Goal: Use online tool/utility: Utilize a website feature to perform a specific function

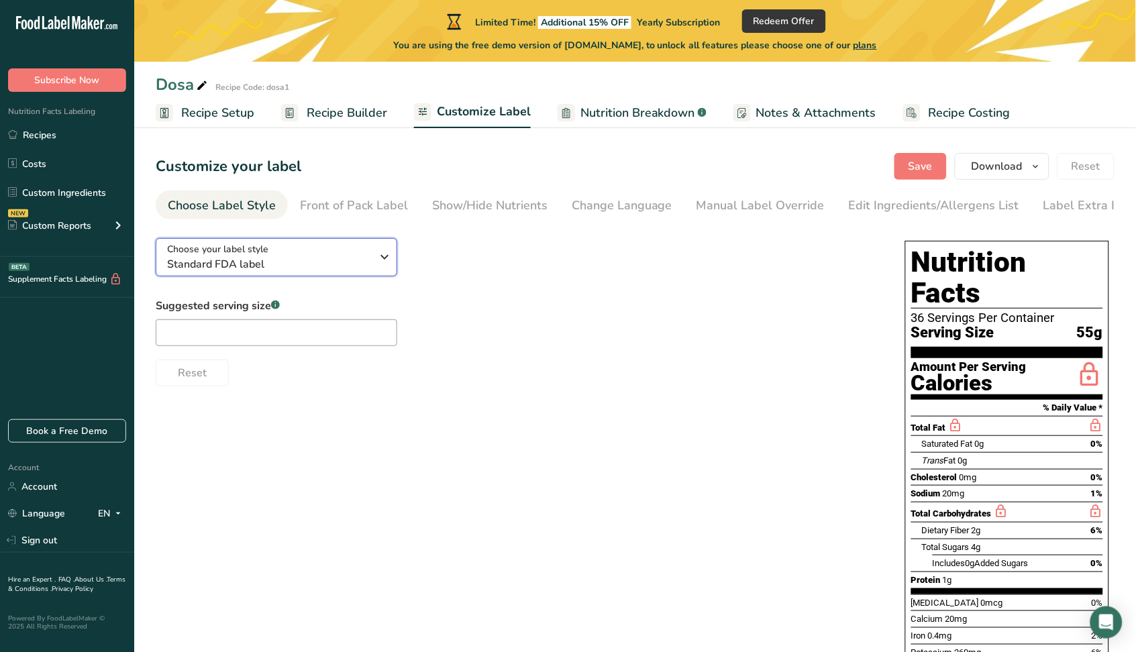
click at [266, 269] on span "Standard FDA label" at bounding box center [269, 264] width 205 height 16
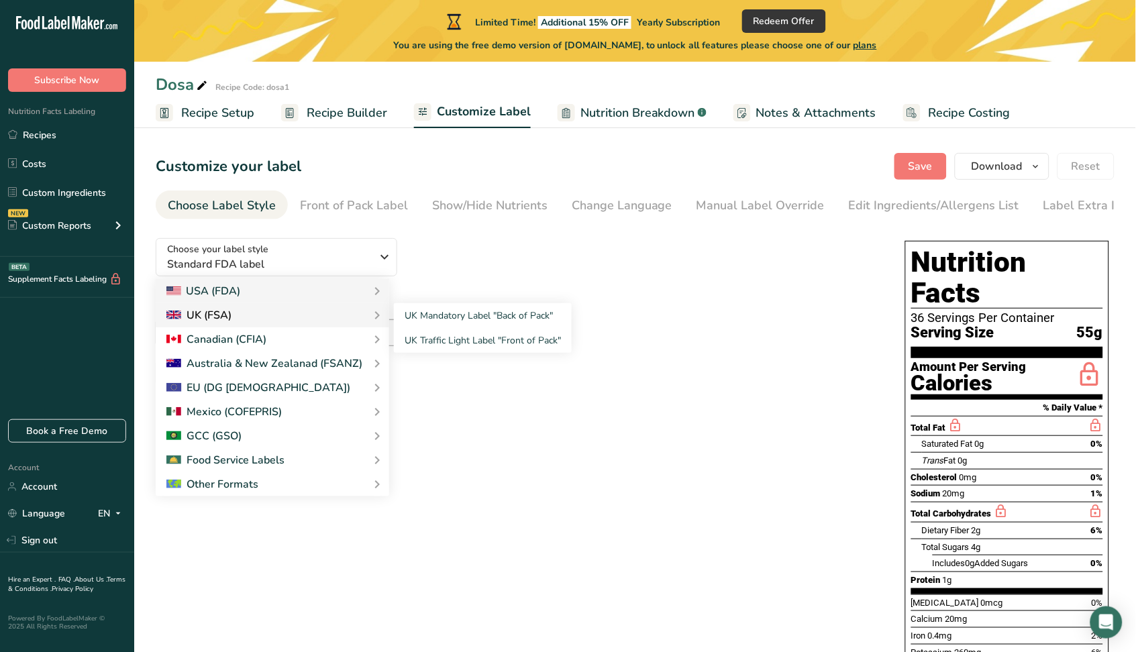
click at [227, 315] on div "UK (FSA)" at bounding box center [198, 315] width 65 height 16
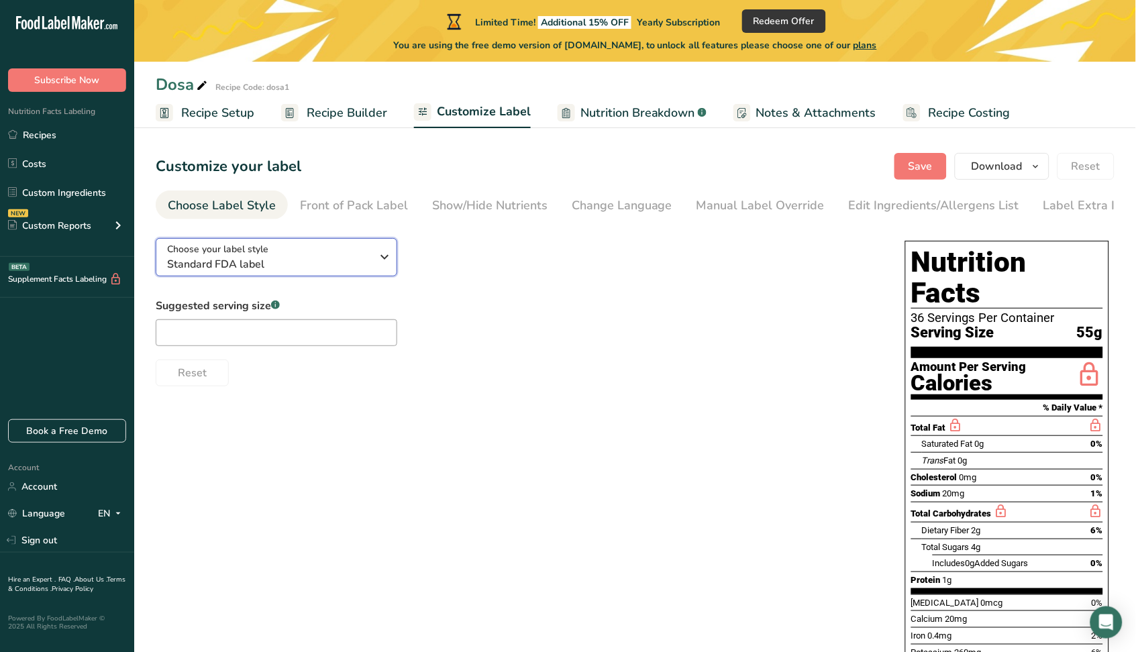
click at [255, 264] on span "Standard FDA label" at bounding box center [269, 264] width 205 height 16
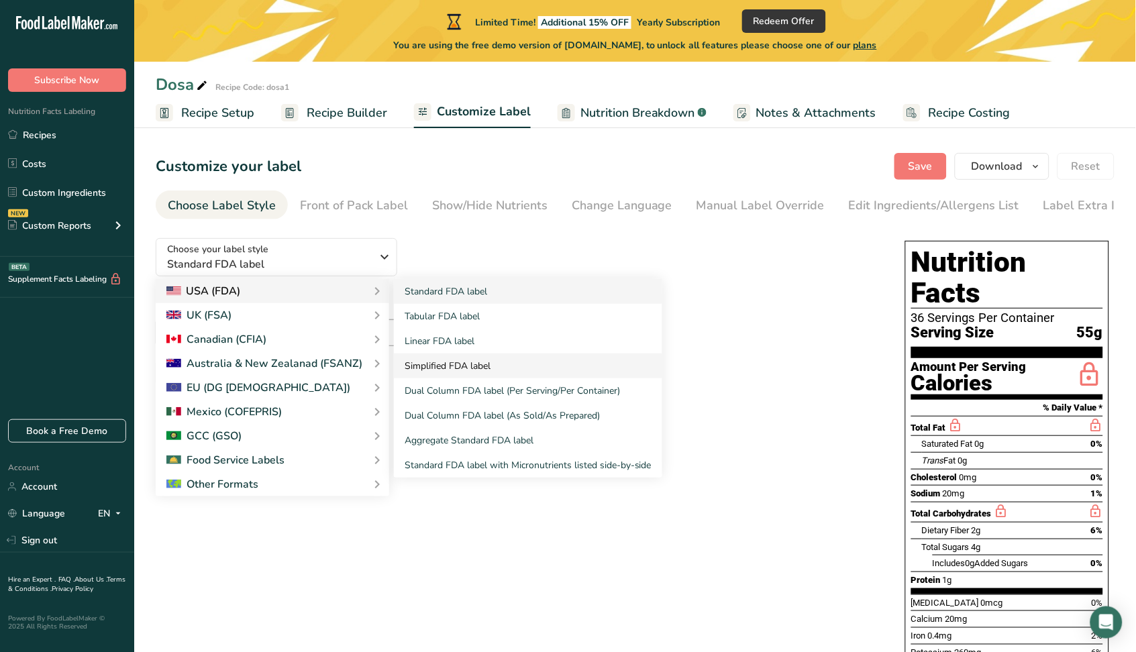
click at [458, 366] on link "Simplified FDA label" at bounding box center [528, 366] width 268 height 25
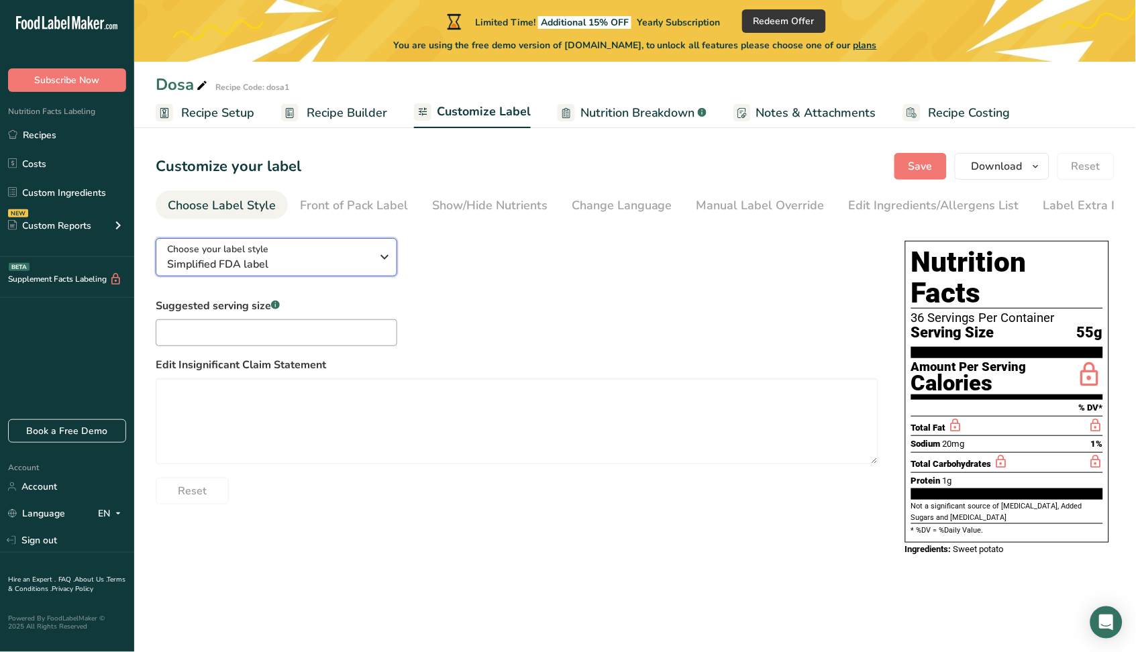
click at [308, 262] on span "Simplified FDA label" at bounding box center [269, 264] width 205 height 16
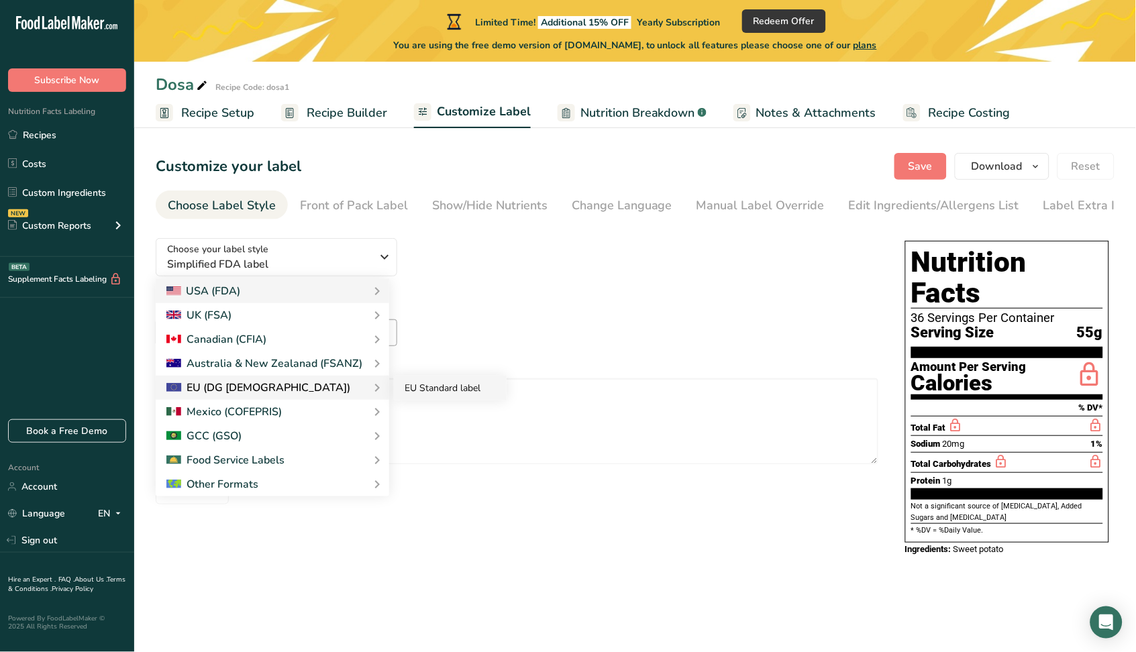
click at [449, 387] on link "EU Standard label" at bounding box center [450, 388] width 113 height 25
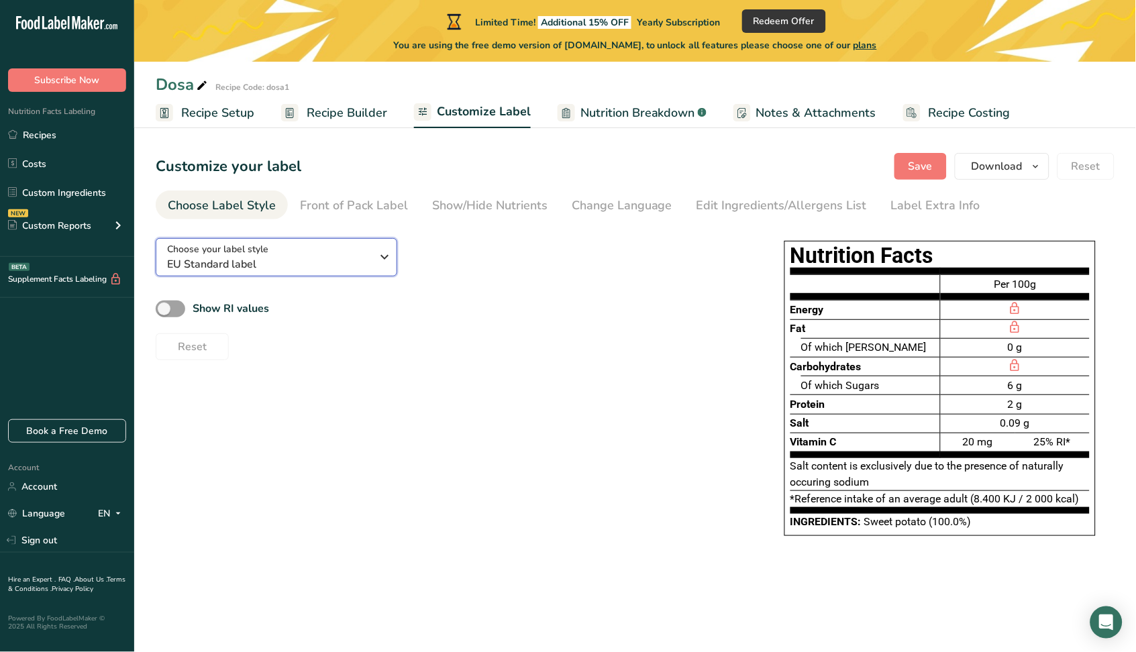
click at [262, 250] on span "Choose your label style" at bounding box center [217, 249] width 101 height 14
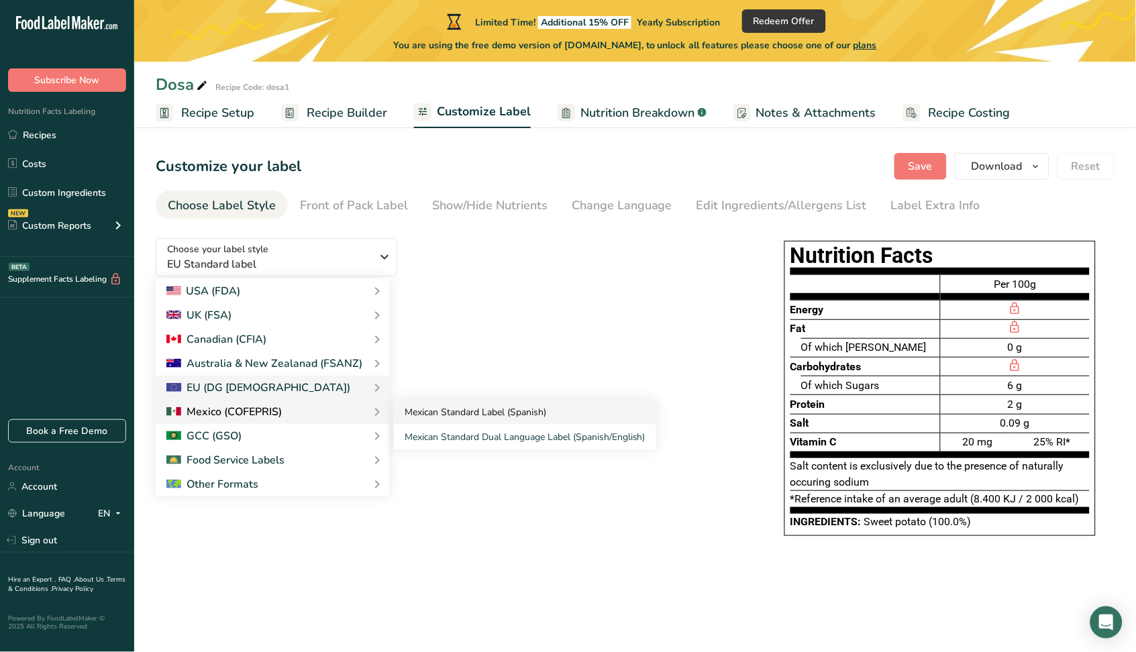
click at [424, 414] on link "Mexican Standard Label (Spanish)" at bounding box center [525, 412] width 262 height 25
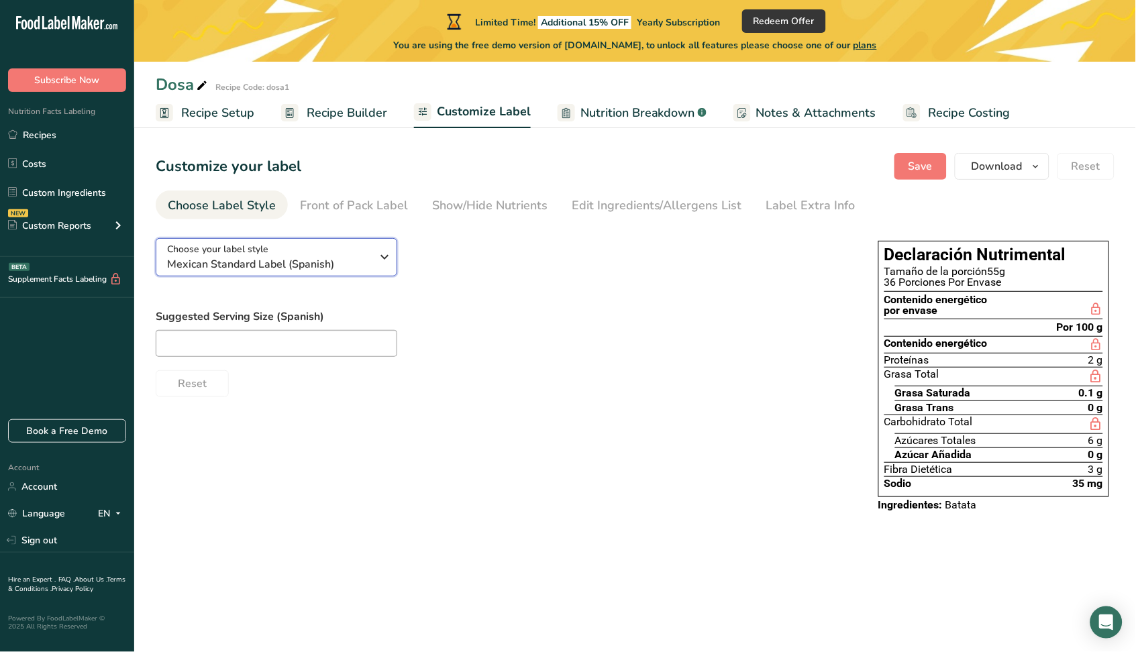
click at [344, 255] on div "Choose your label style Mexican Standard Label (Spanish)" at bounding box center [269, 257] width 205 height 30
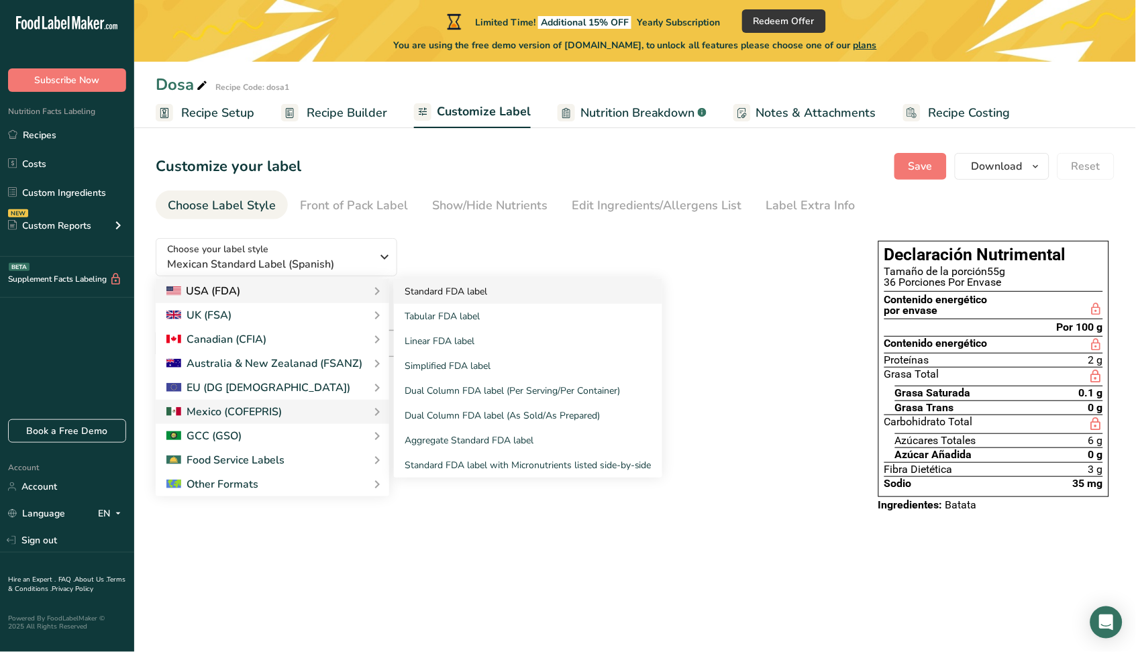
click at [420, 283] on link "Standard FDA label" at bounding box center [528, 291] width 268 height 25
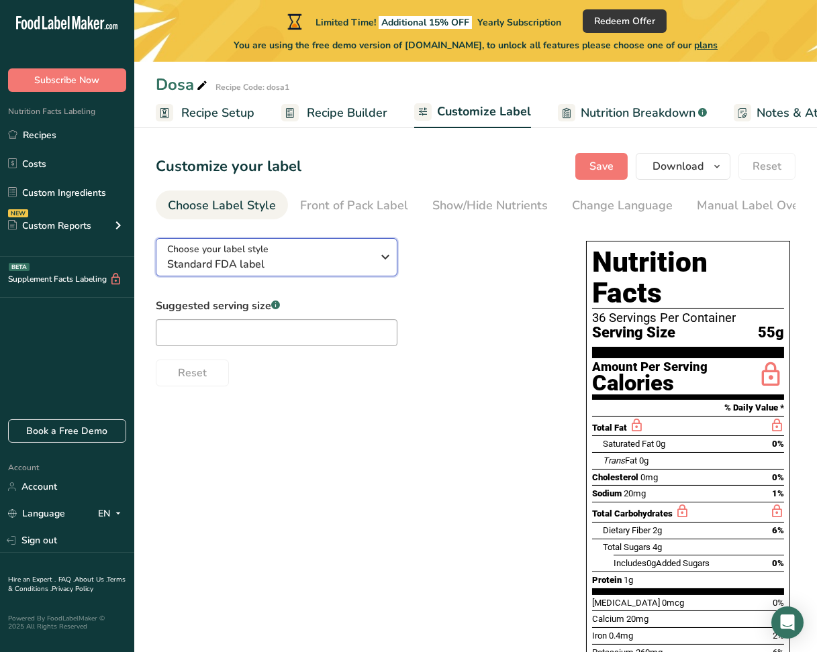
click at [332, 277] on button "Choose your label style Standard FDA label" at bounding box center [277, 257] width 242 height 38
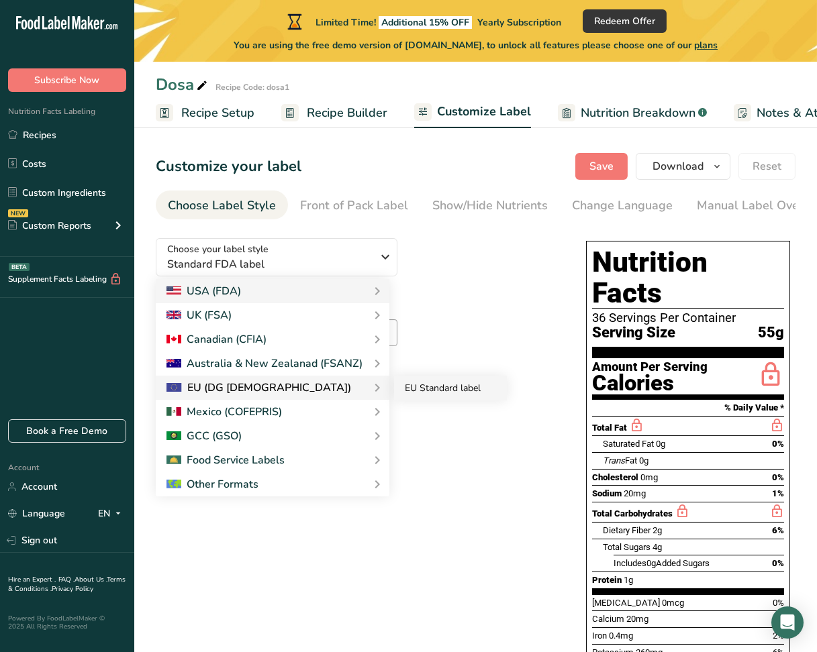
click at [435, 393] on link "EU Standard label" at bounding box center [450, 388] width 113 height 25
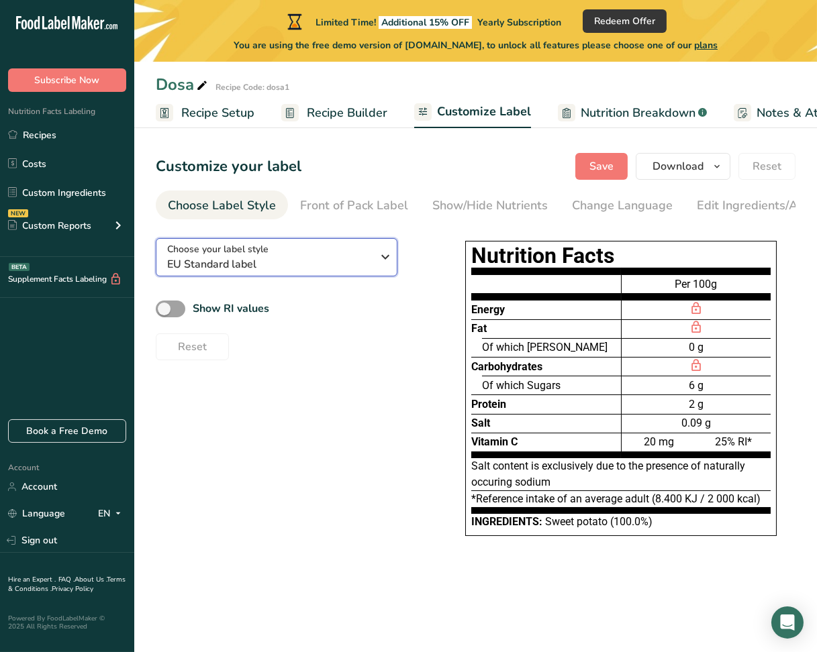
click at [299, 266] on span "EU Standard label" at bounding box center [269, 264] width 205 height 16
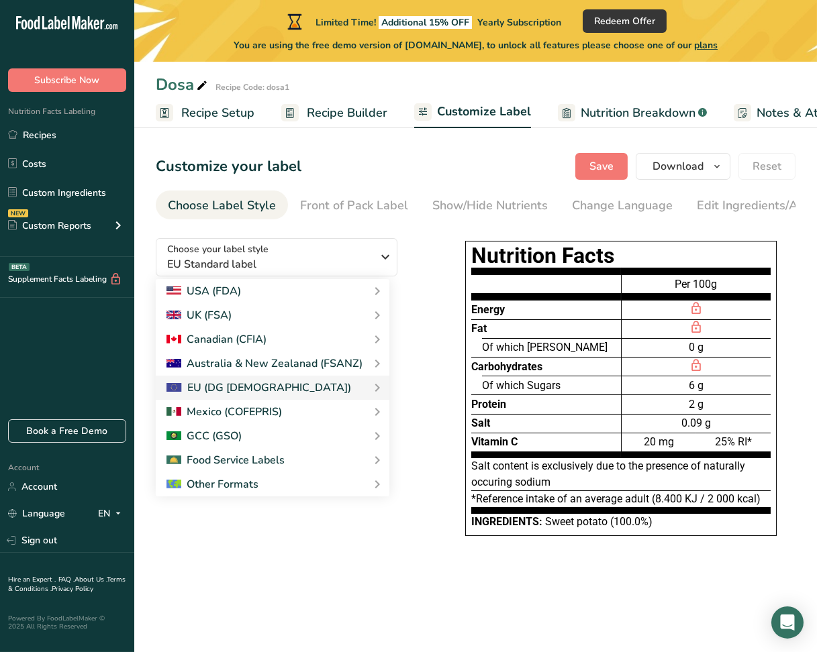
click at [415, 340] on div "Reset" at bounding box center [290, 344] width 269 height 32
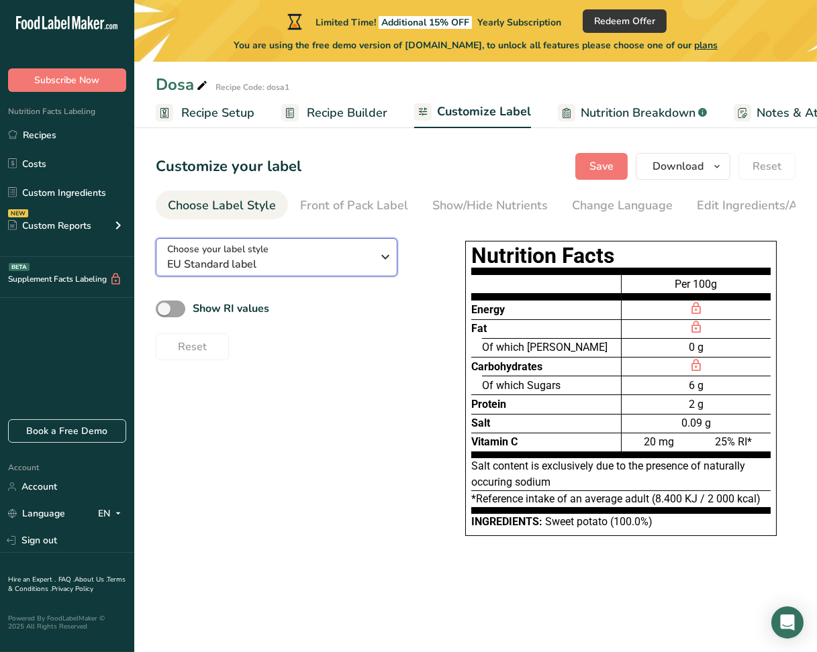
click at [357, 254] on div "Choose your label style EU Standard label" at bounding box center [269, 257] width 205 height 30
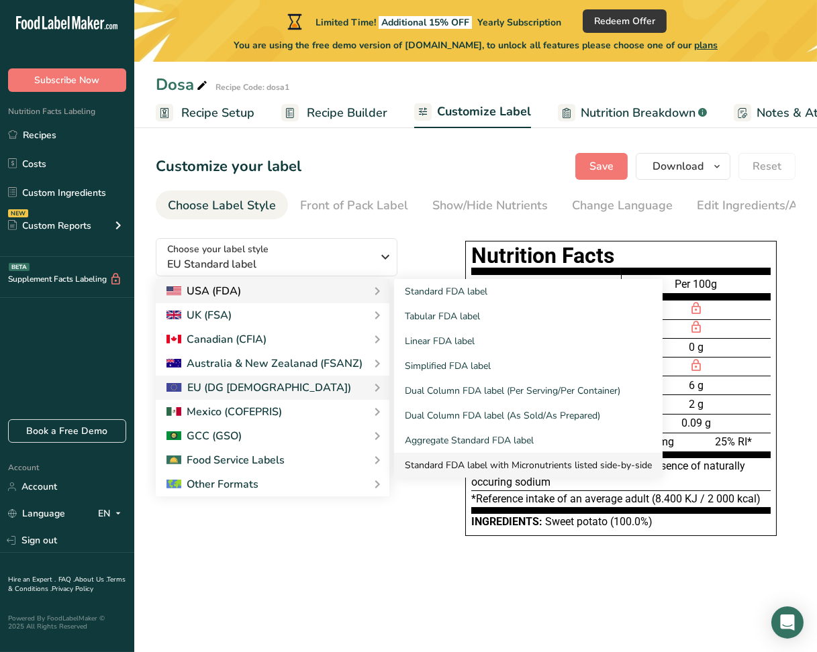
click at [430, 463] on link "Standard FDA label with Micronutrients listed side-by-side" at bounding box center [528, 465] width 268 height 25
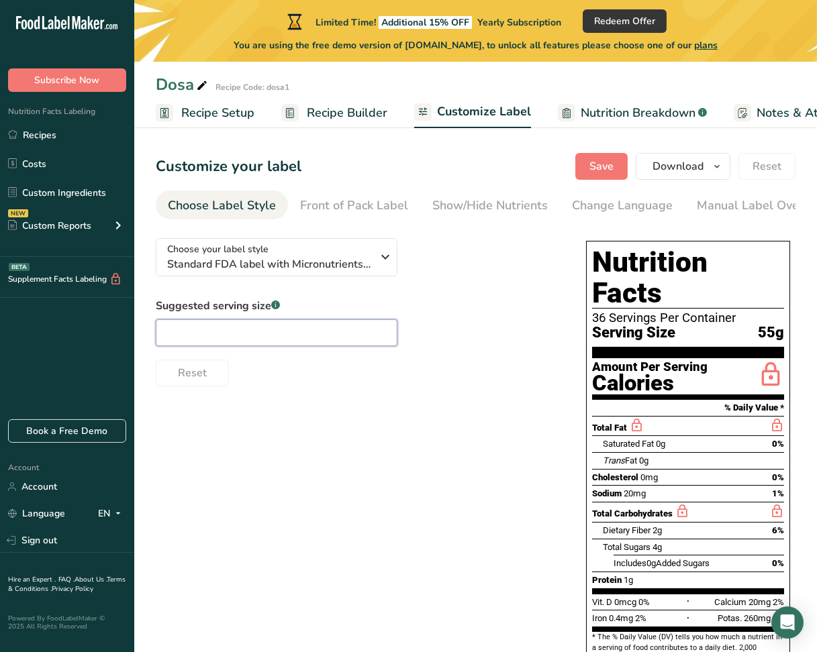
click at [283, 332] on input "text" at bounding box center [277, 333] width 242 height 27
click at [405, 430] on div "Choose your label style Standard FDA label with Micronutrients listed side-by-s…" at bounding box center [476, 463] width 640 height 471
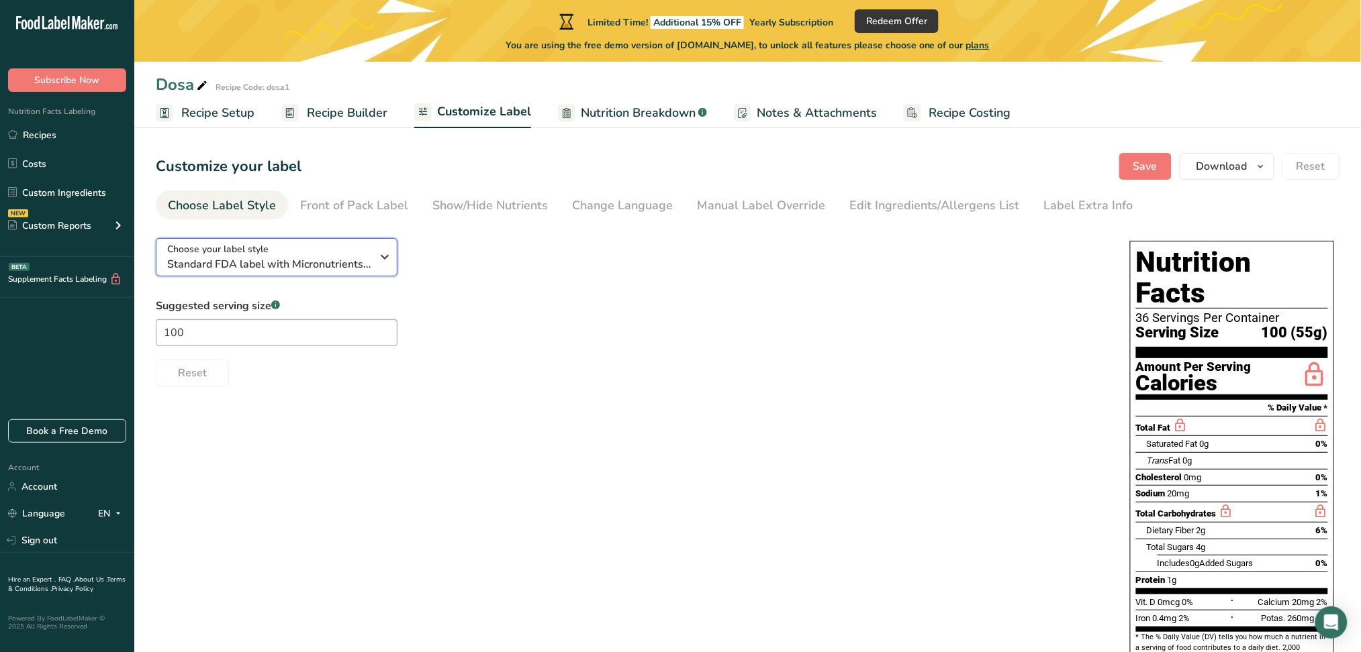
click at [293, 258] on span "Standard FDA label with Micronutrients listed side-by-side" at bounding box center [269, 264] width 205 height 16
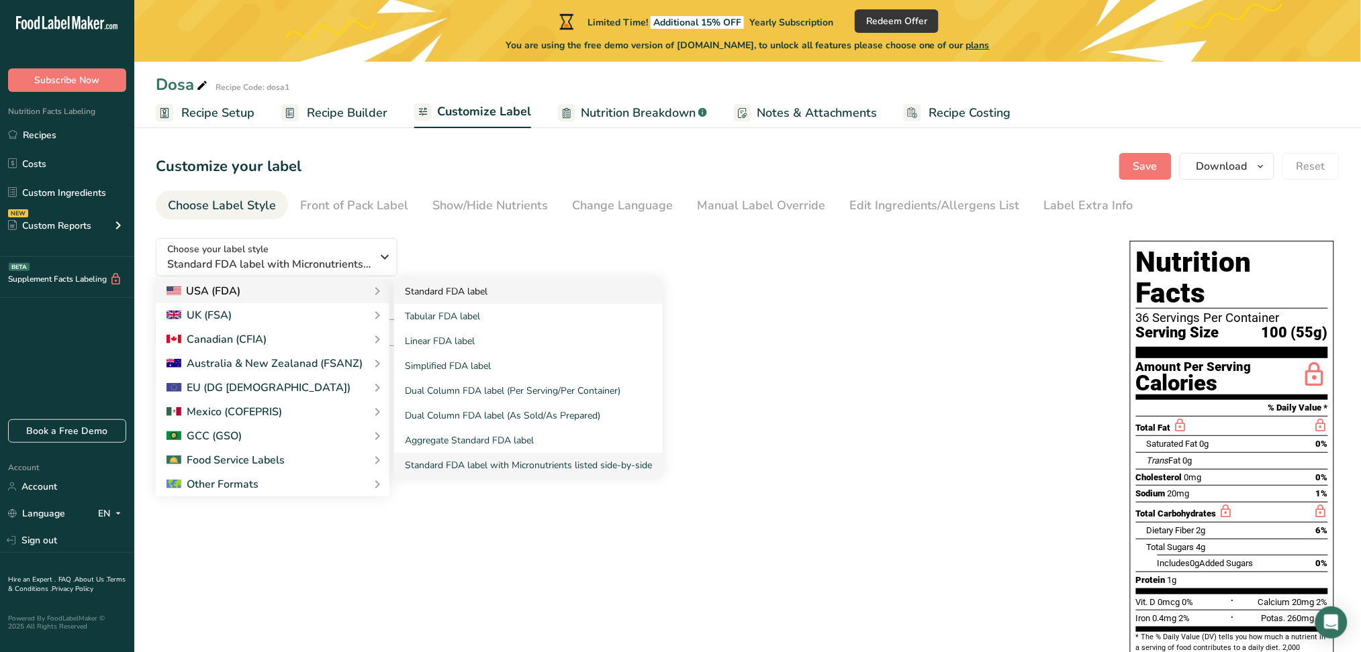
click at [427, 293] on link "Standard FDA label" at bounding box center [528, 291] width 268 height 25
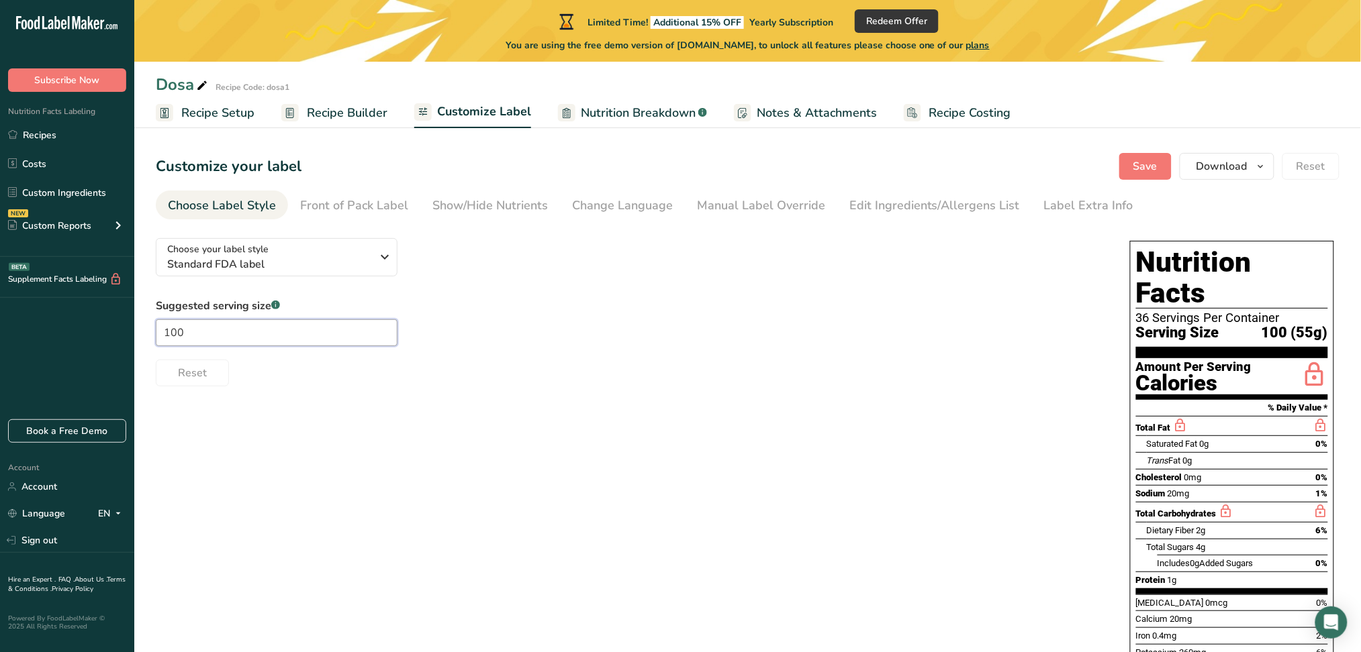
click at [244, 338] on input "100" at bounding box center [277, 333] width 242 height 27
type input "1"
type input "2"
type input "1cups"
click at [361, 258] on span "Standard FDA label" at bounding box center [269, 264] width 205 height 16
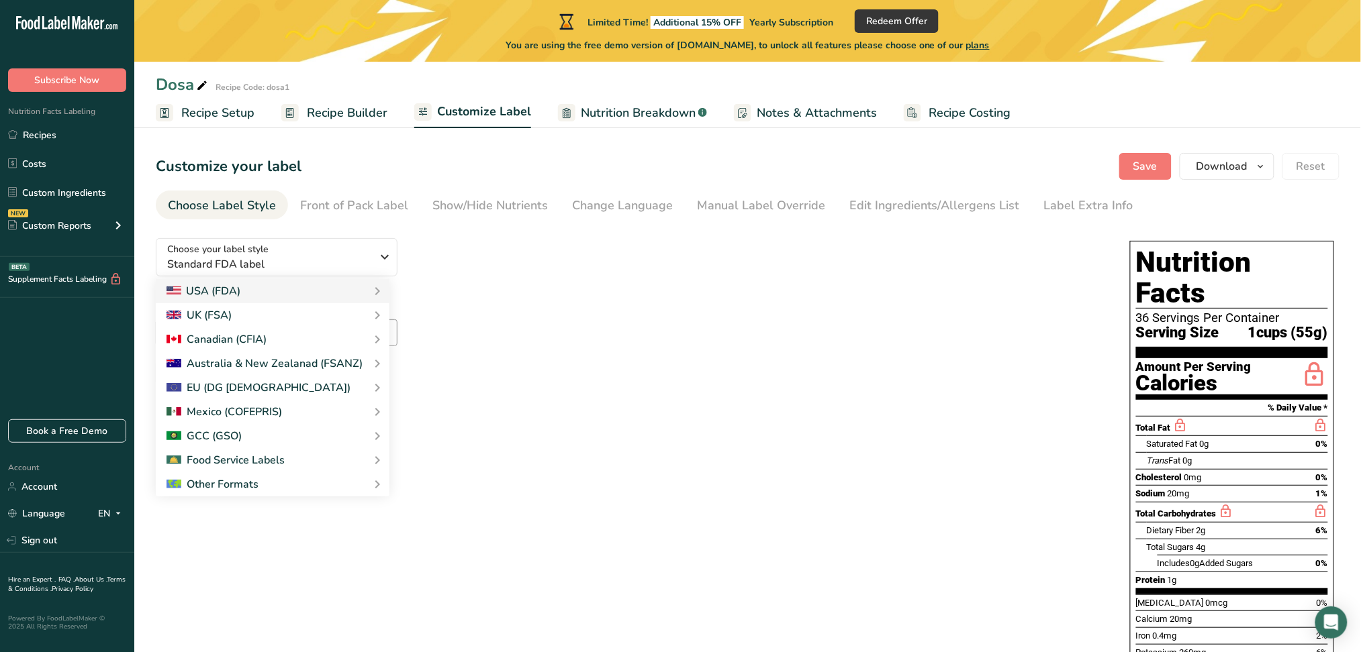
click at [552, 268] on div "Choose your label style Standard FDA label USA (FDA) Standard FDA label Tabular…" at bounding box center [629, 307] width 947 height 159
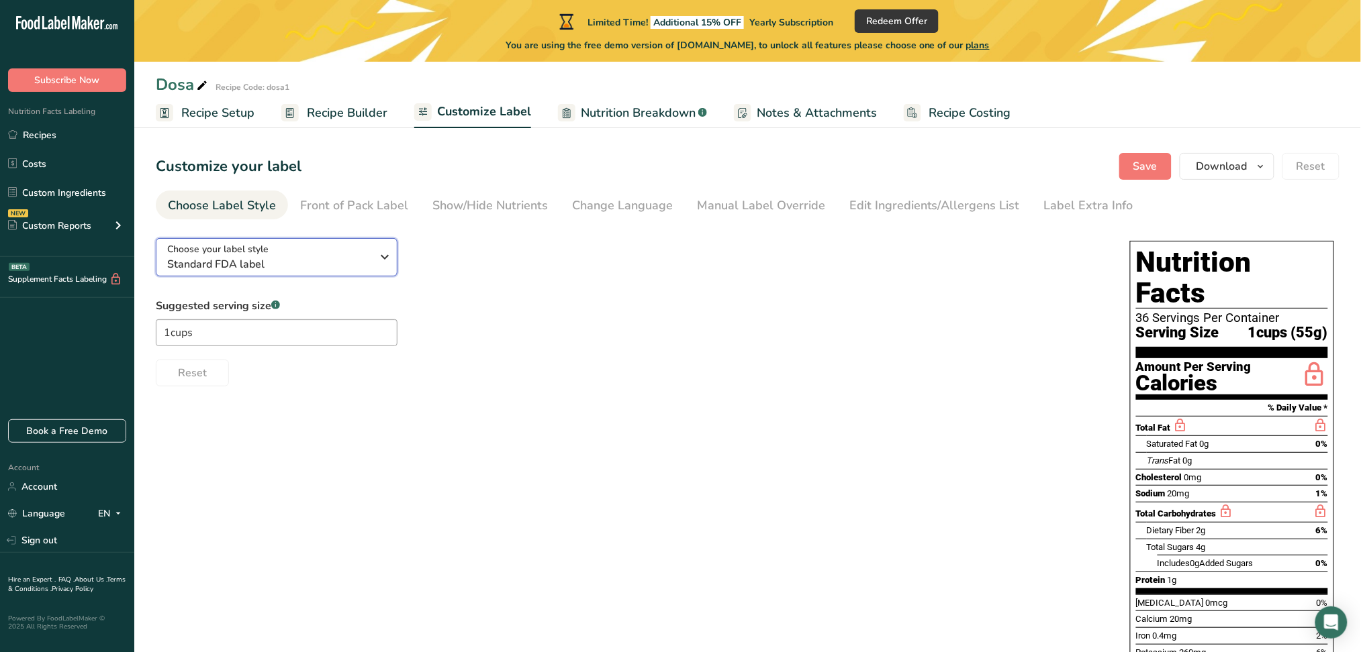
click at [339, 264] on span "Standard FDA label" at bounding box center [269, 264] width 205 height 16
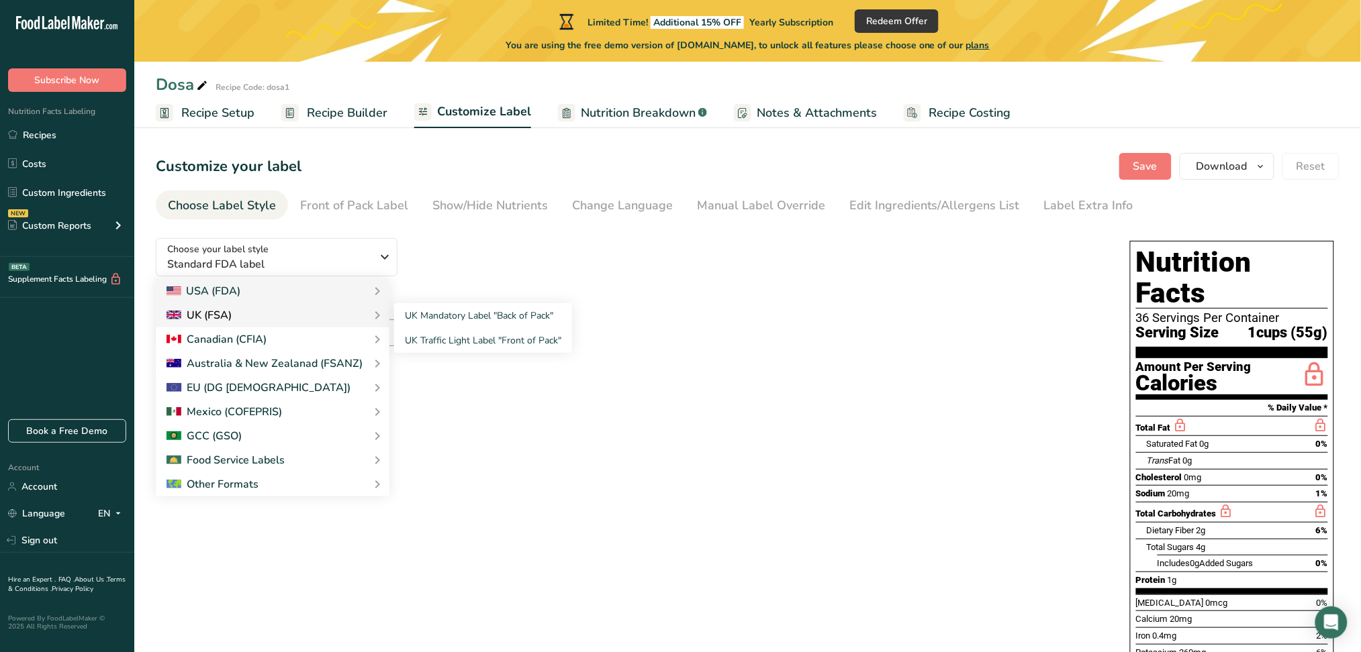
click at [246, 322] on div "UK (FSA)" at bounding box center [272, 315] width 212 height 16
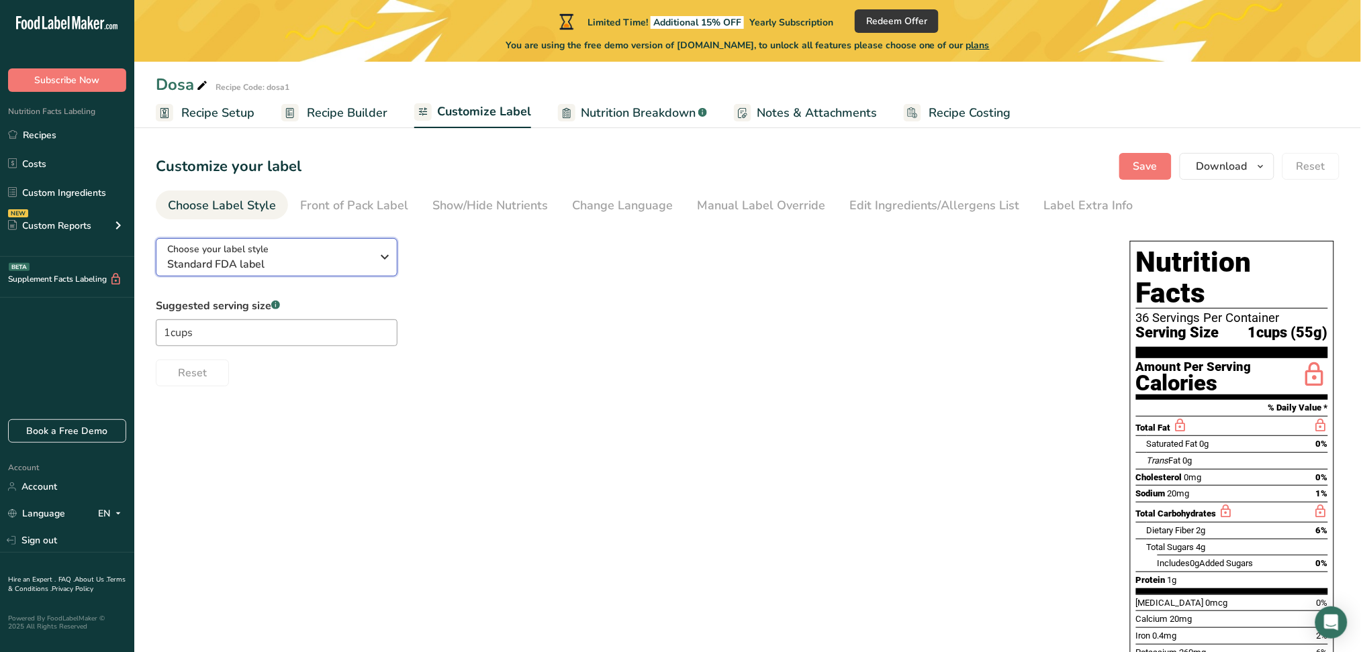
click at [348, 266] on span "Standard FDA label" at bounding box center [269, 264] width 205 height 16
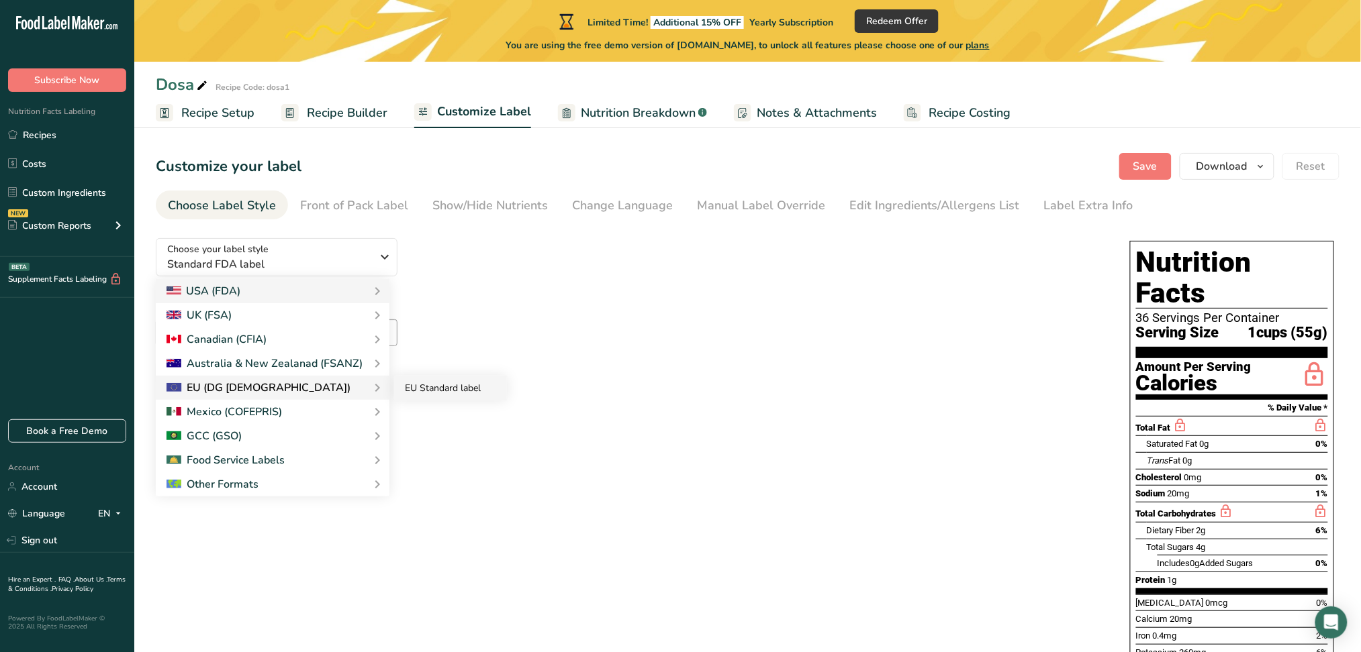
click at [487, 381] on link "EU Standard label" at bounding box center [450, 388] width 113 height 25
